Goal: Check status: Check status

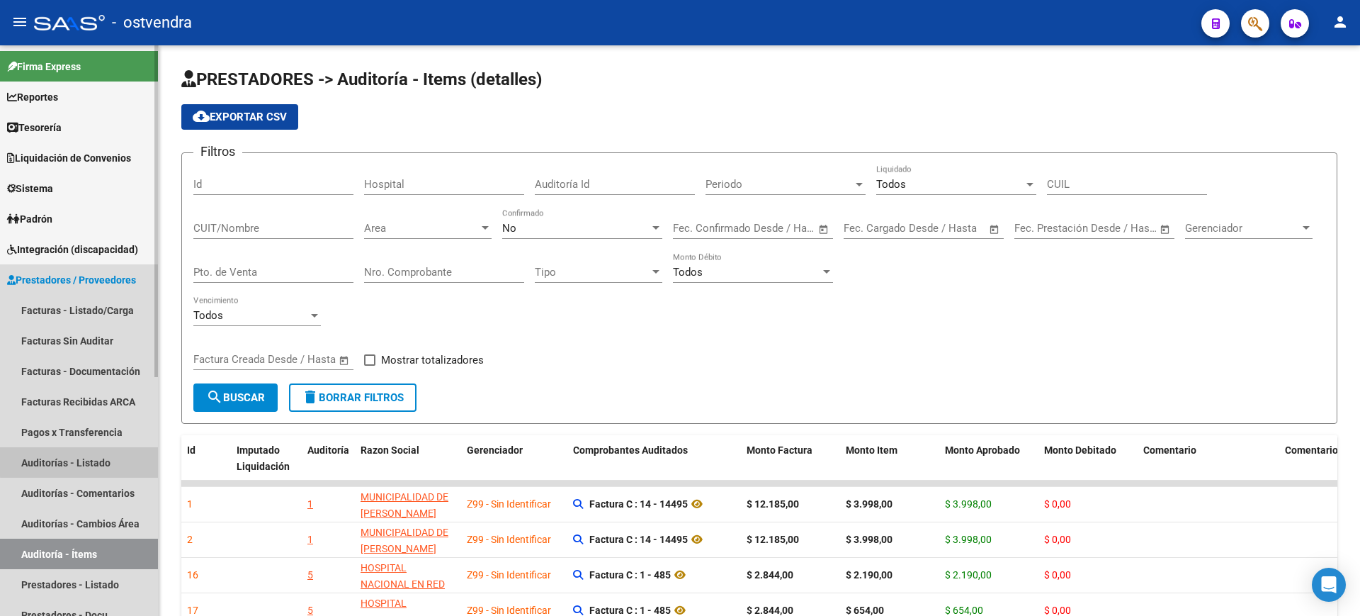
click at [85, 461] on link "Auditorías - Listado" at bounding box center [79, 462] width 158 height 30
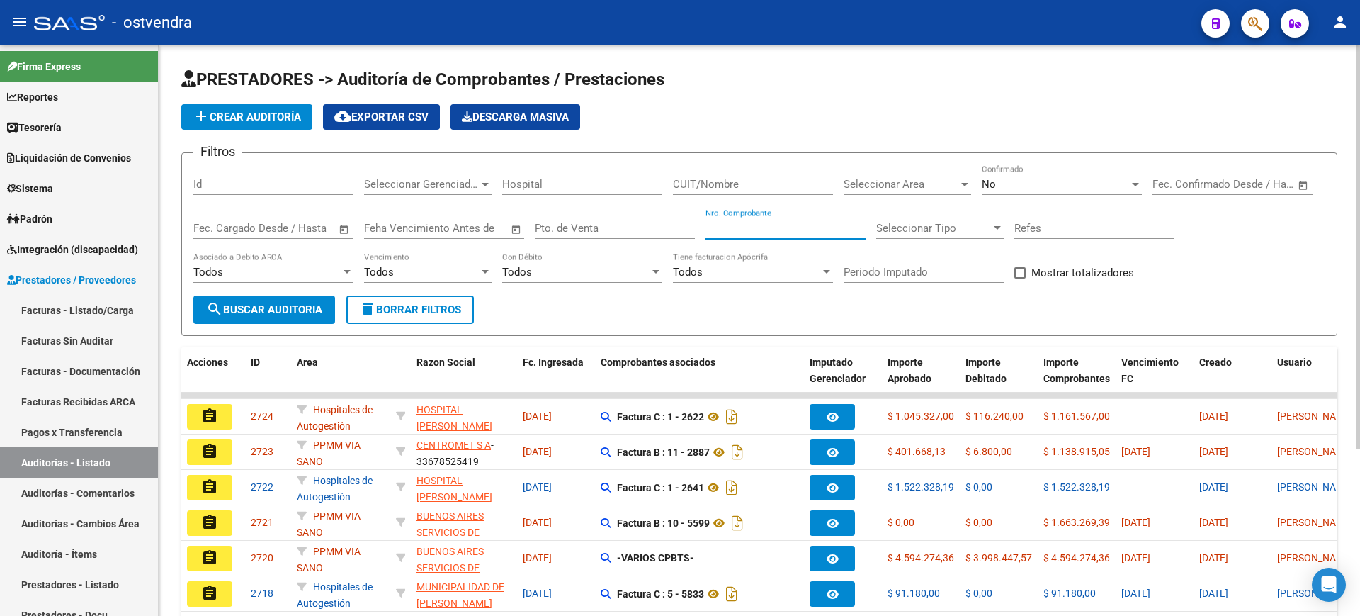
click at [815, 222] on input "Nro. Comprobante" at bounding box center [786, 228] width 160 height 13
type input "17798"
click at [293, 313] on span "search Buscar Auditoria" at bounding box center [264, 309] width 116 height 13
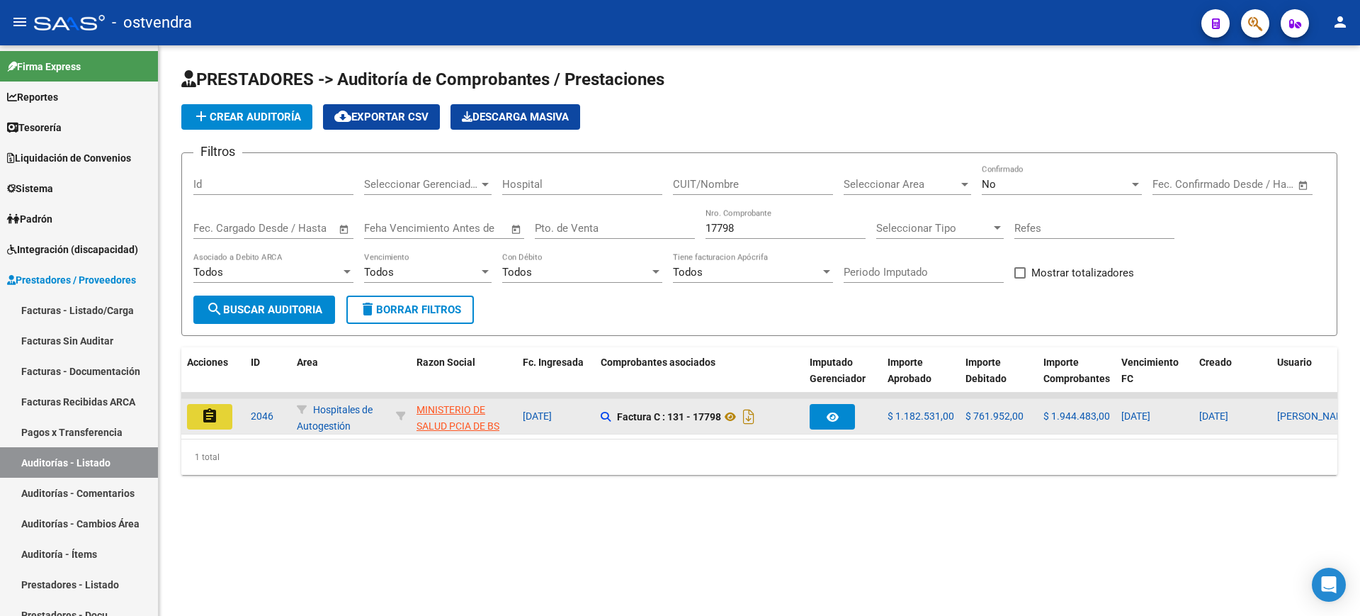
click at [210, 421] on mat-icon "assignment" at bounding box center [209, 415] width 17 height 17
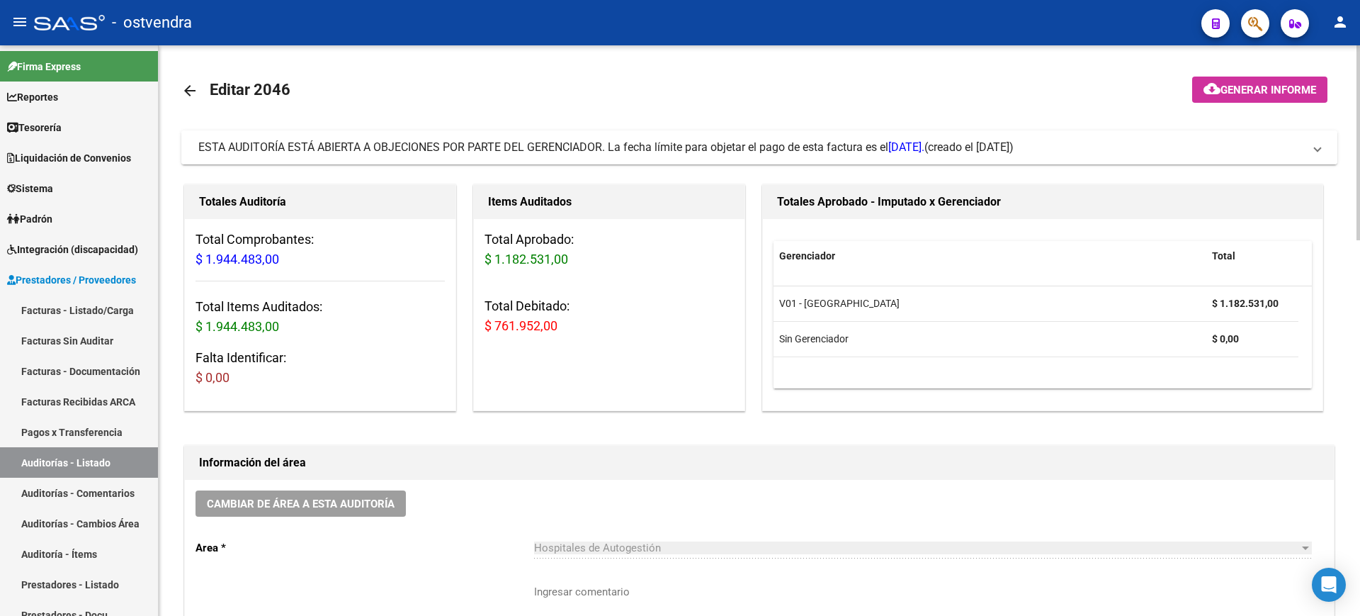
click at [536, 142] on span "ESTA AUDITORÍA ESTÁ ABIERTA A OBJECIONES POR PARTE DEL GERENCIADOR. La fecha lí…" at bounding box center [561, 146] width 726 height 13
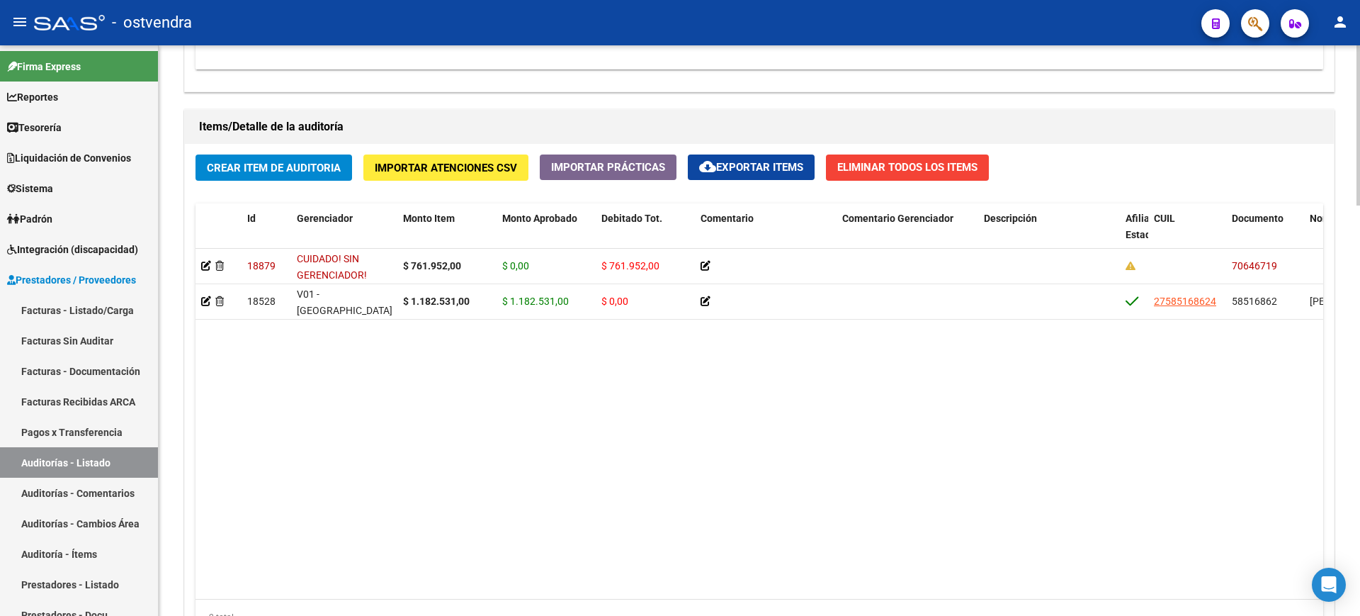
scroll to position [1323, 0]
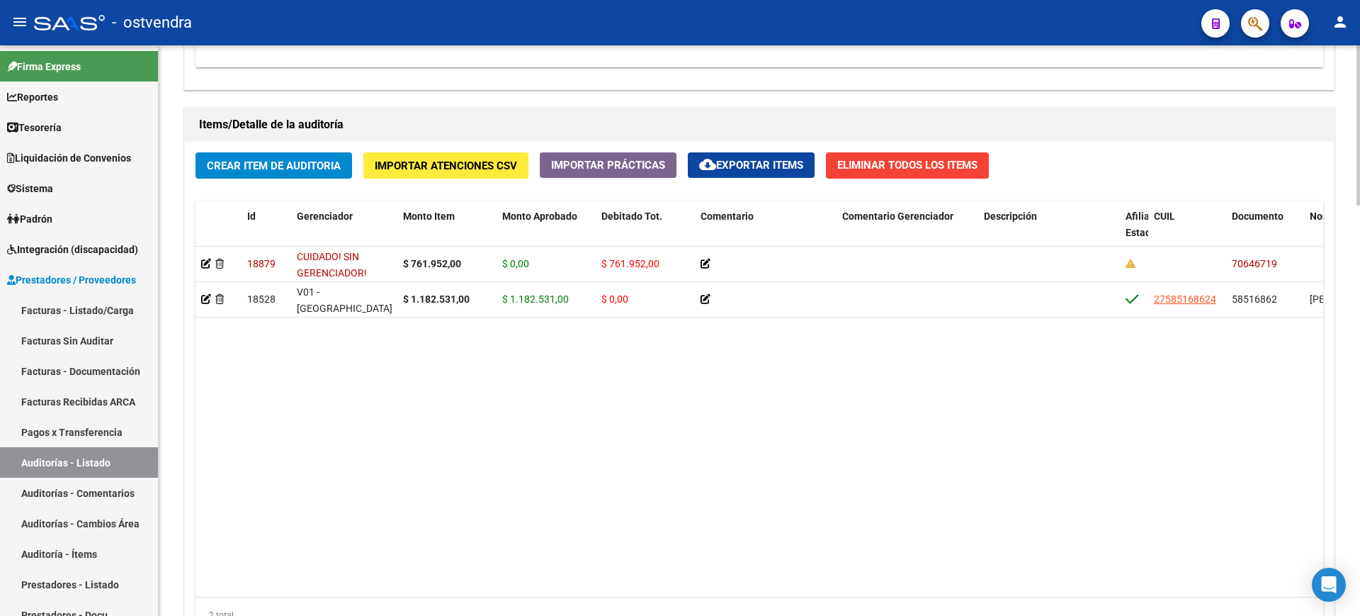
click at [1359, 481] on div at bounding box center [1359, 497] width 4 height 160
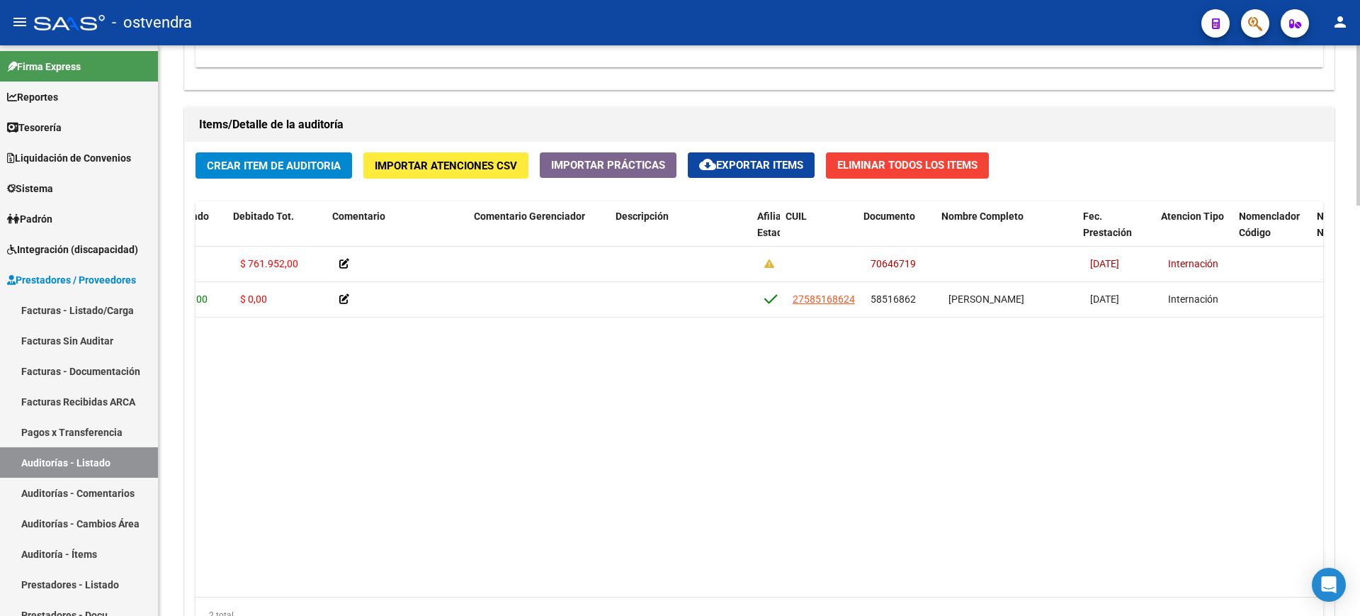
scroll to position [0, 368]
